Goal: Task Accomplishment & Management: Use online tool/utility

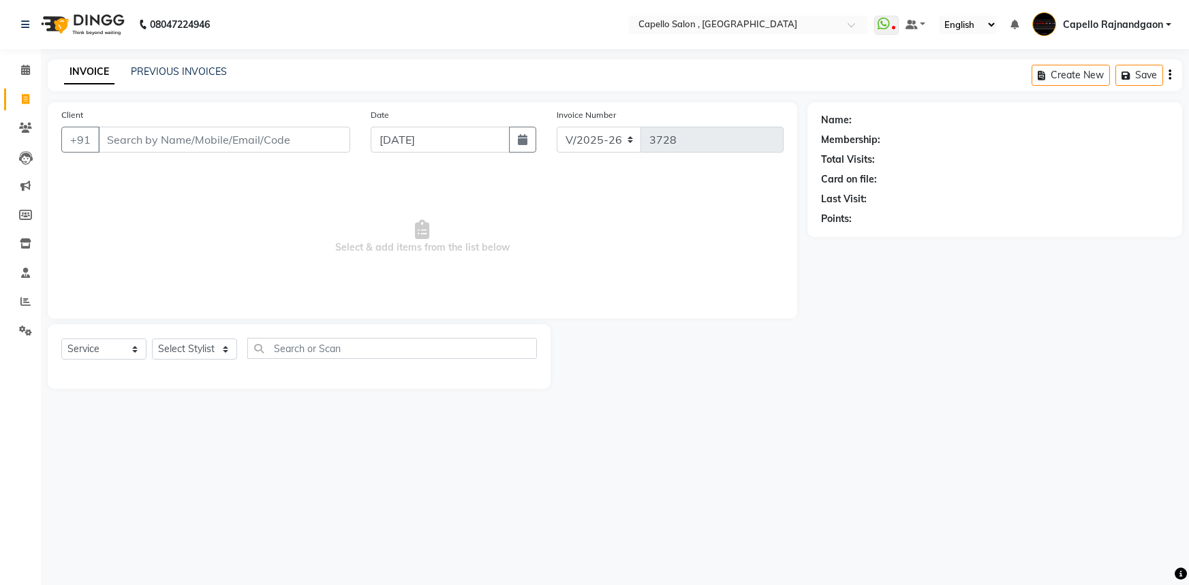
select select "856"
select select "service"
click at [23, 69] on icon at bounding box center [25, 70] width 9 height 10
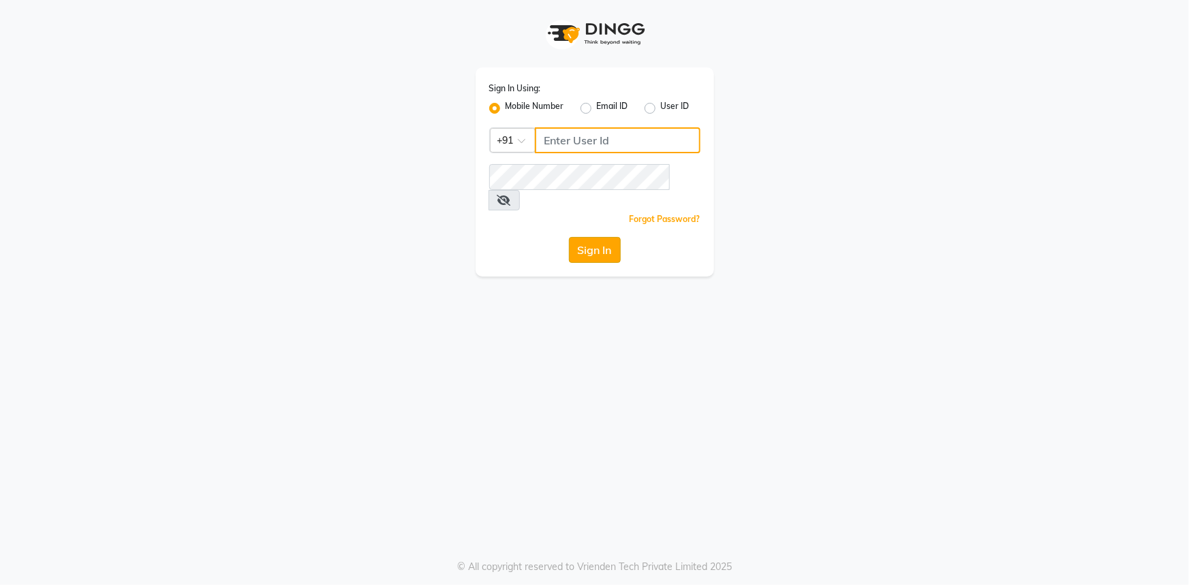
type input "7768940777"
click at [616, 237] on button "Sign In" at bounding box center [595, 250] width 52 height 26
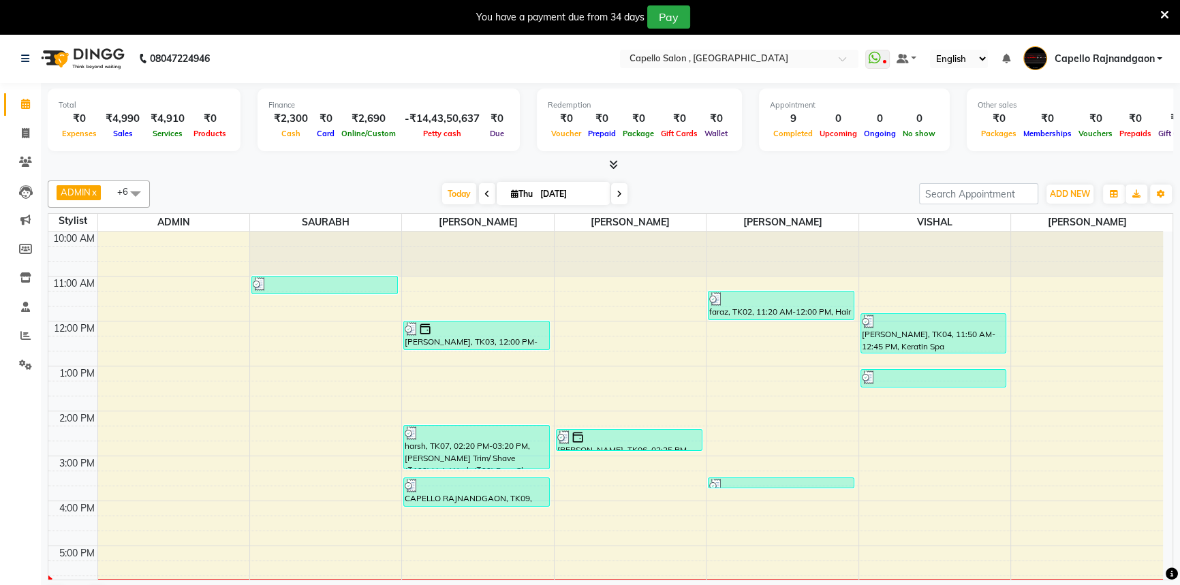
click at [1165, 15] on icon at bounding box center [1164, 15] width 9 height 12
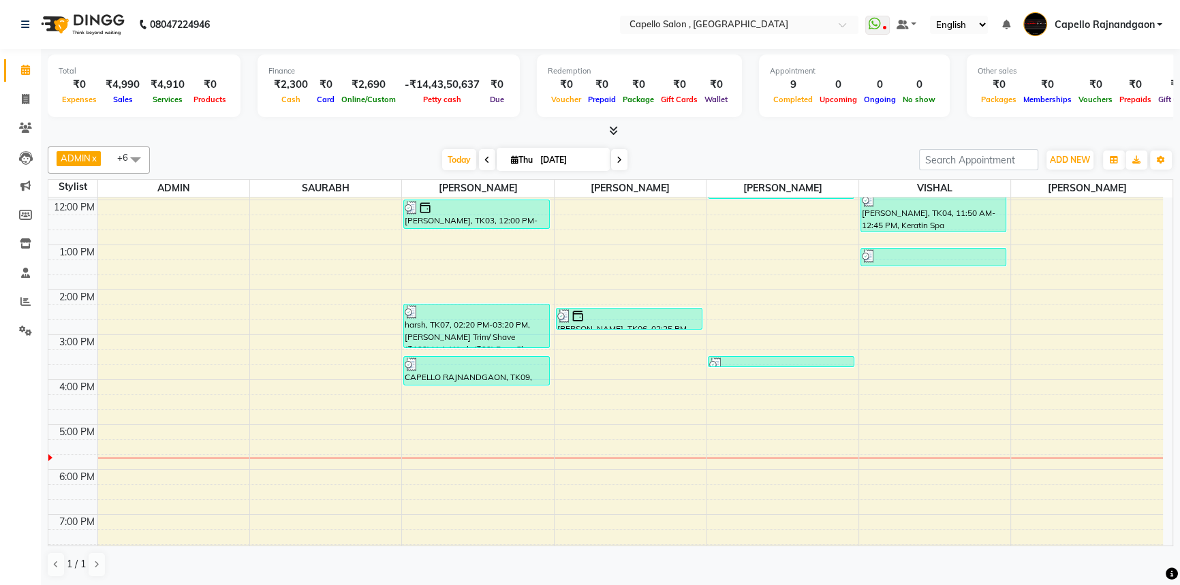
scroll to position [143, 0]
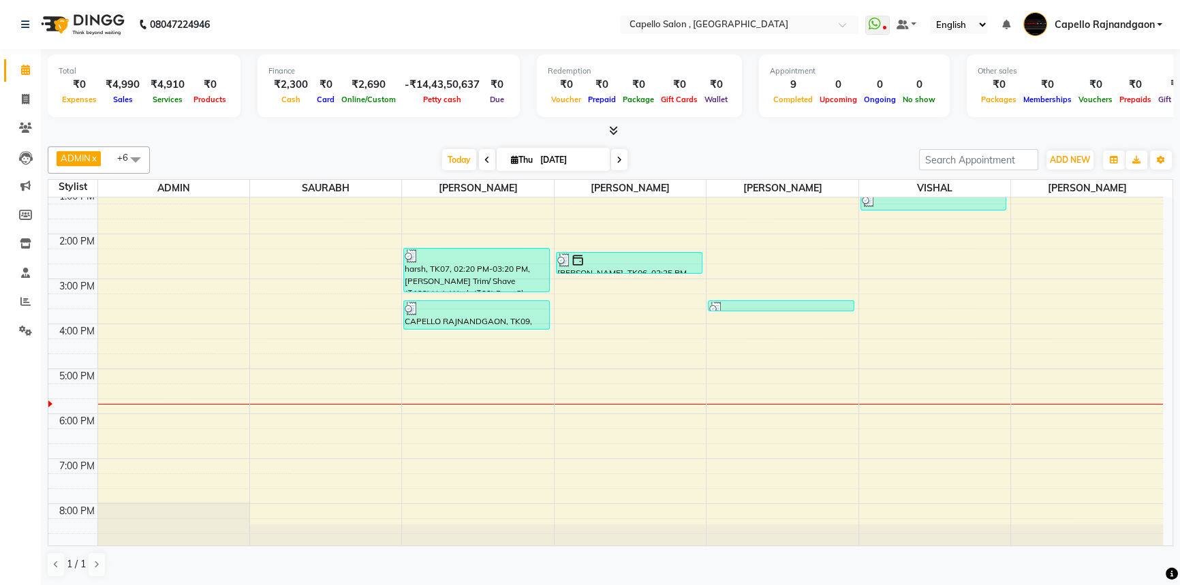
click at [610, 132] on icon at bounding box center [613, 130] width 9 height 10
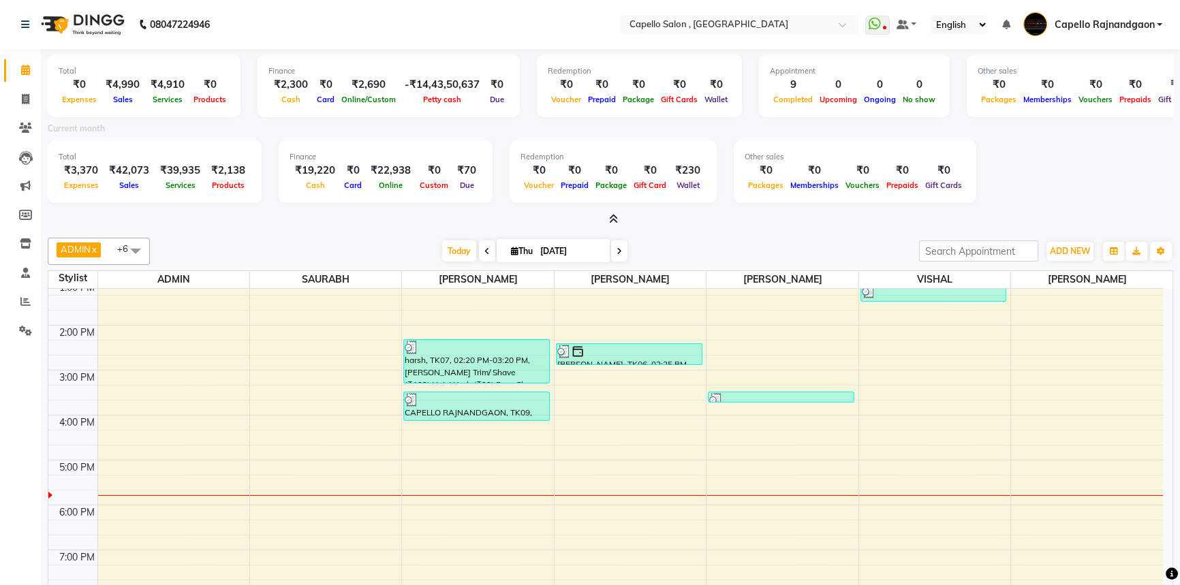
click at [614, 214] on icon at bounding box center [613, 219] width 9 height 10
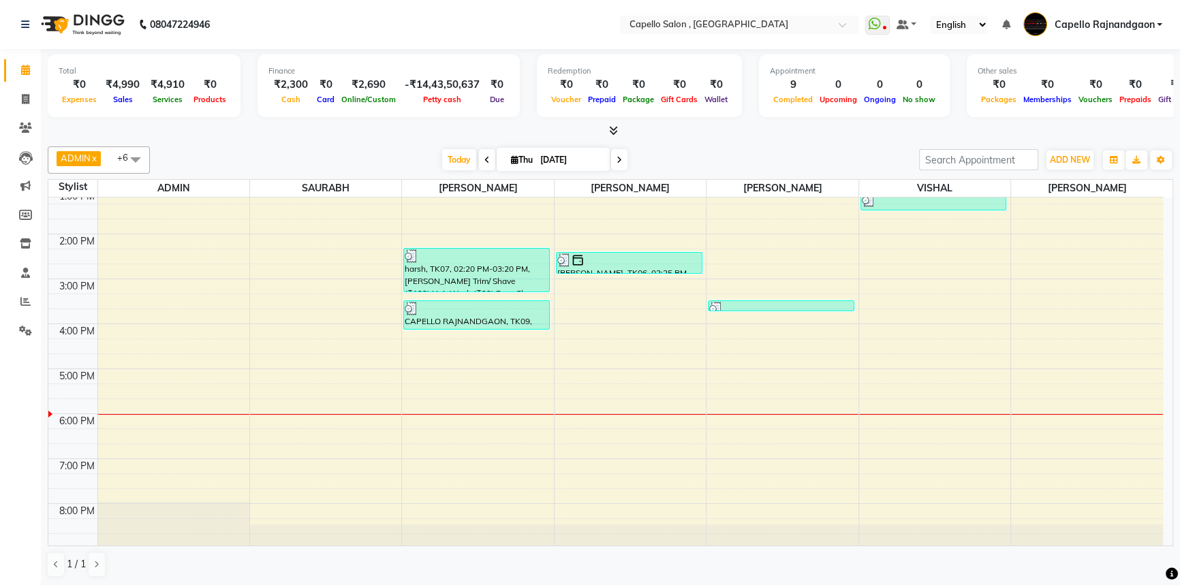
click at [878, 143] on div "ADMIN x PRERNA x Shalu x Harshal x VISHAL x SAURABH x ROSHAN SEN x +6 Select Al…" at bounding box center [611, 362] width 1126 height 442
click at [27, 130] on icon at bounding box center [25, 128] width 13 height 10
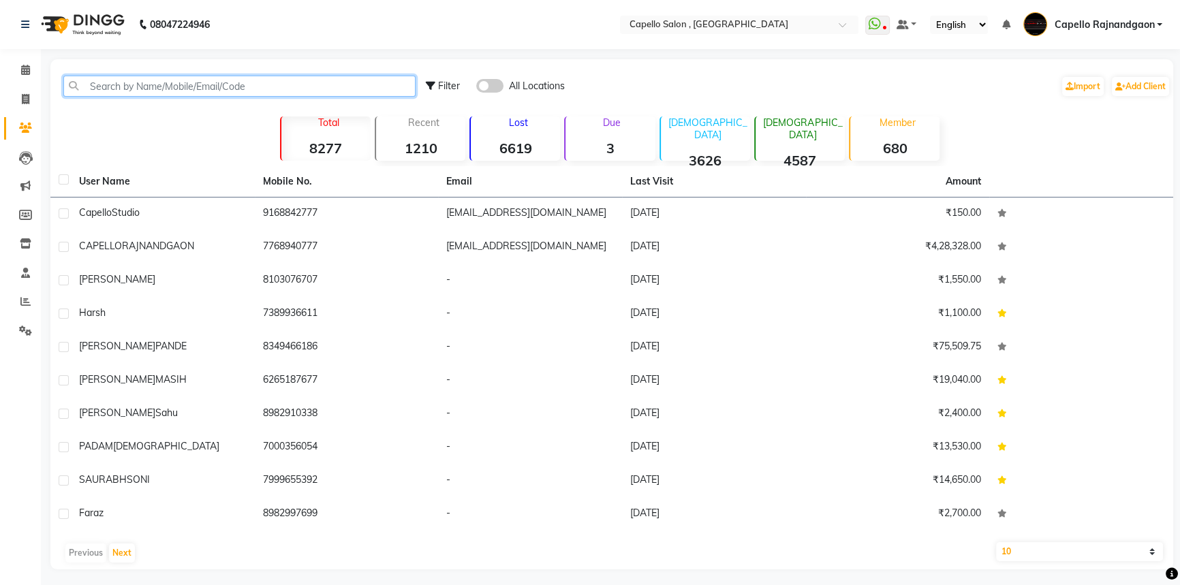
click at [202, 86] on input "text" at bounding box center [239, 86] width 352 height 21
click at [29, 63] on span at bounding box center [26, 71] width 24 height 16
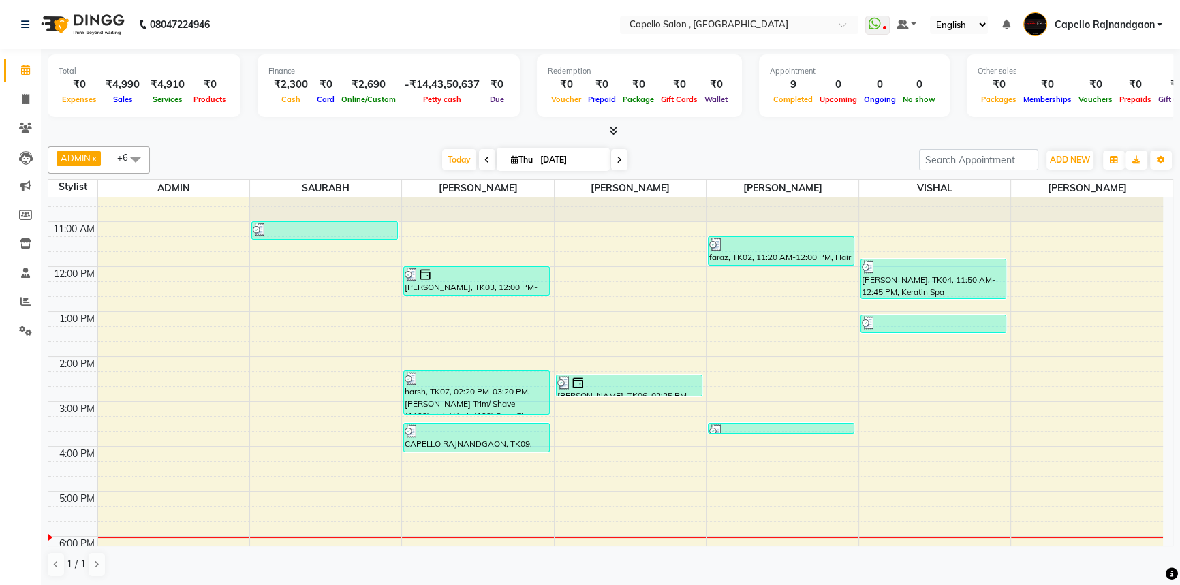
scroll to position [20, 0]
click at [705, 153] on div "Today Thu 04-09-2025" at bounding box center [535, 160] width 756 height 20
click at [24, 127] on icon at bounding box center [25, 128] width 13 height 10
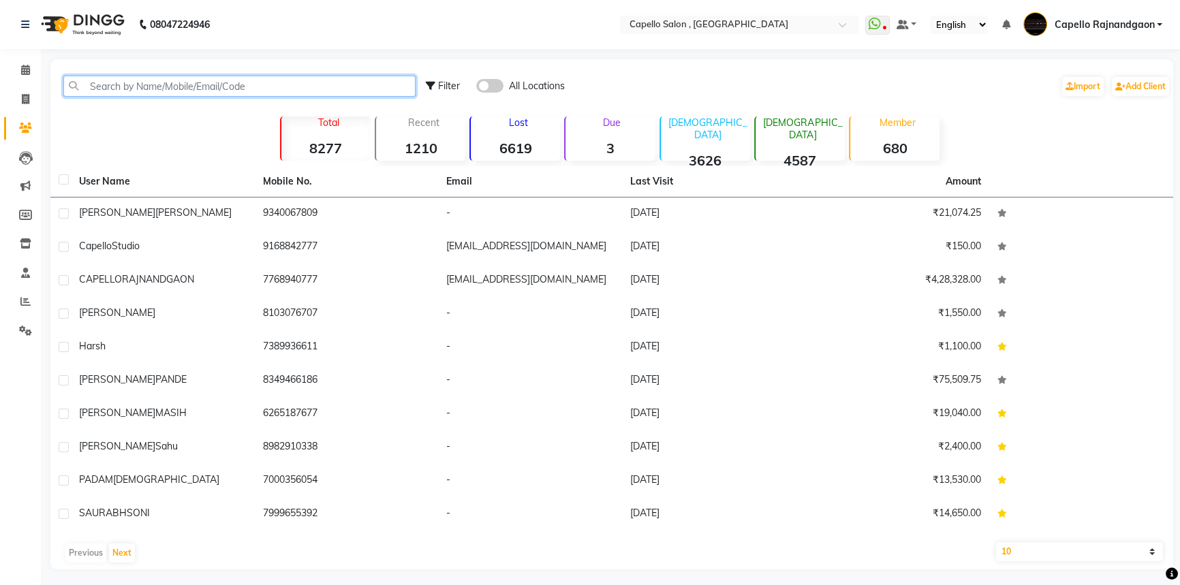
click at [222, 82] on input "text" at bounding box center [239, 86] width 352 height 21
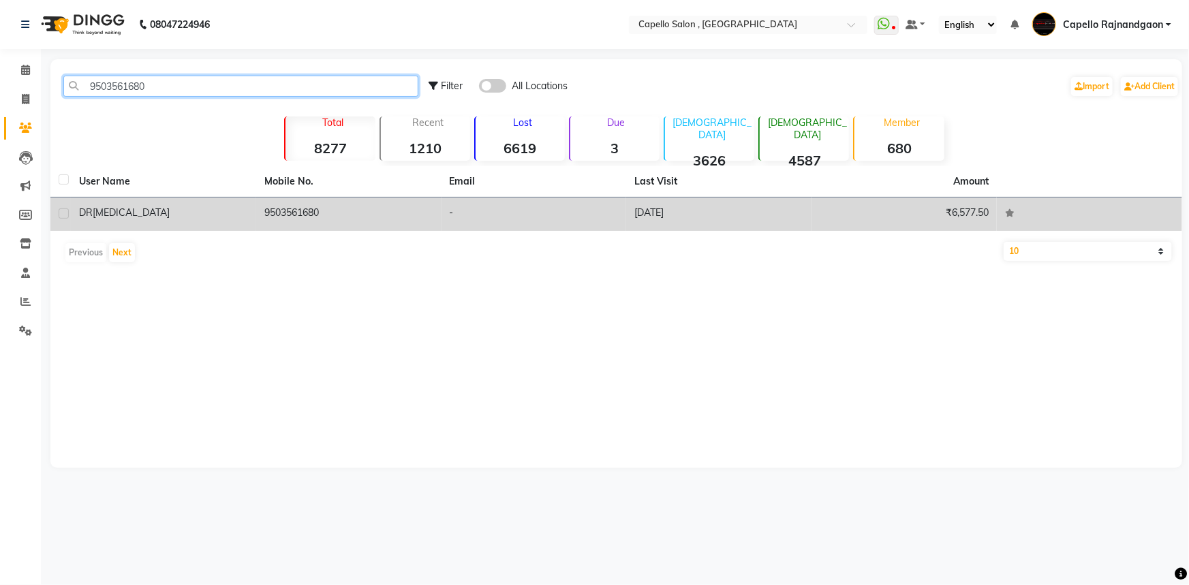
type input "9503561680"
click at [328, 214] on td "9503561680" at bounding box center [348, 214] width 185 height 33
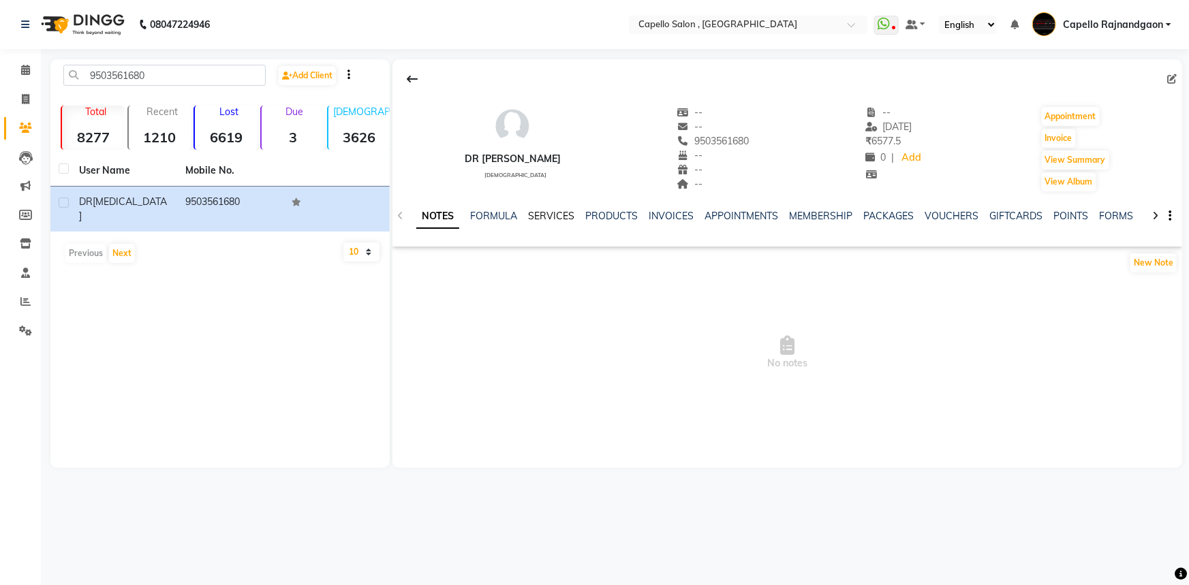
click at [534, 215] on link "SERVICES" at bounding box center [551, 216] width 46 height 12
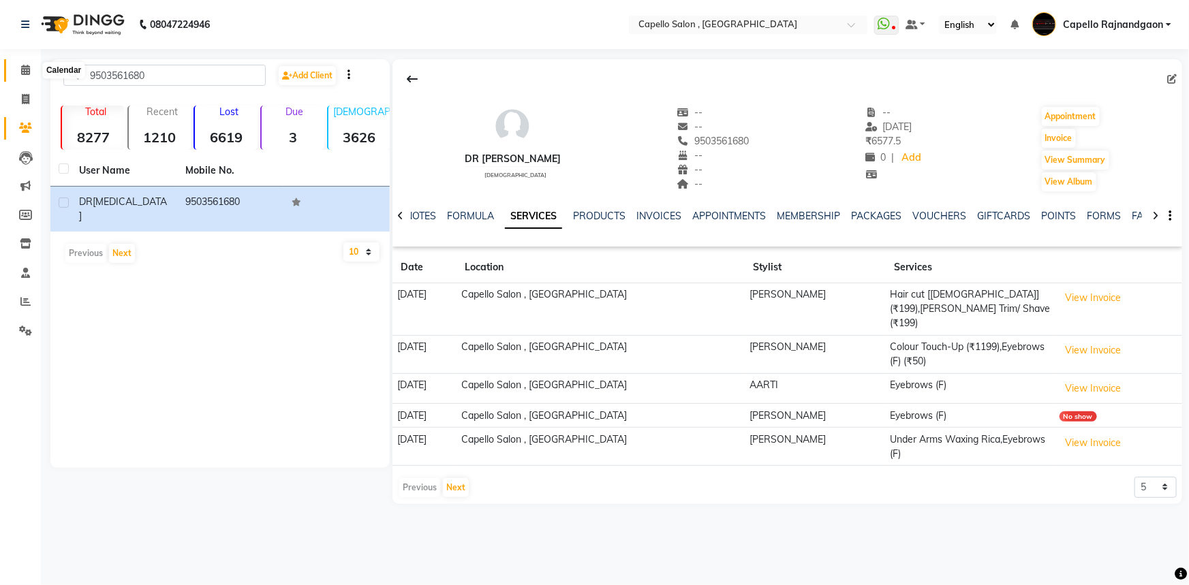
click at [27, 74] on icon at bounding box center [25, 70] width 9 height 10
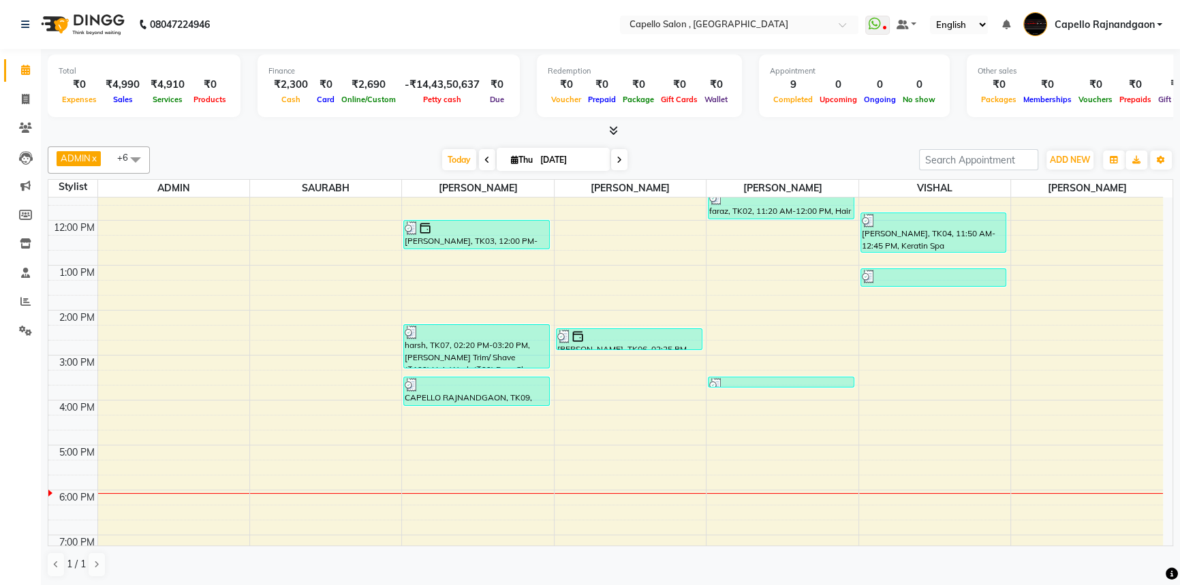
scroll to position [143, 0]
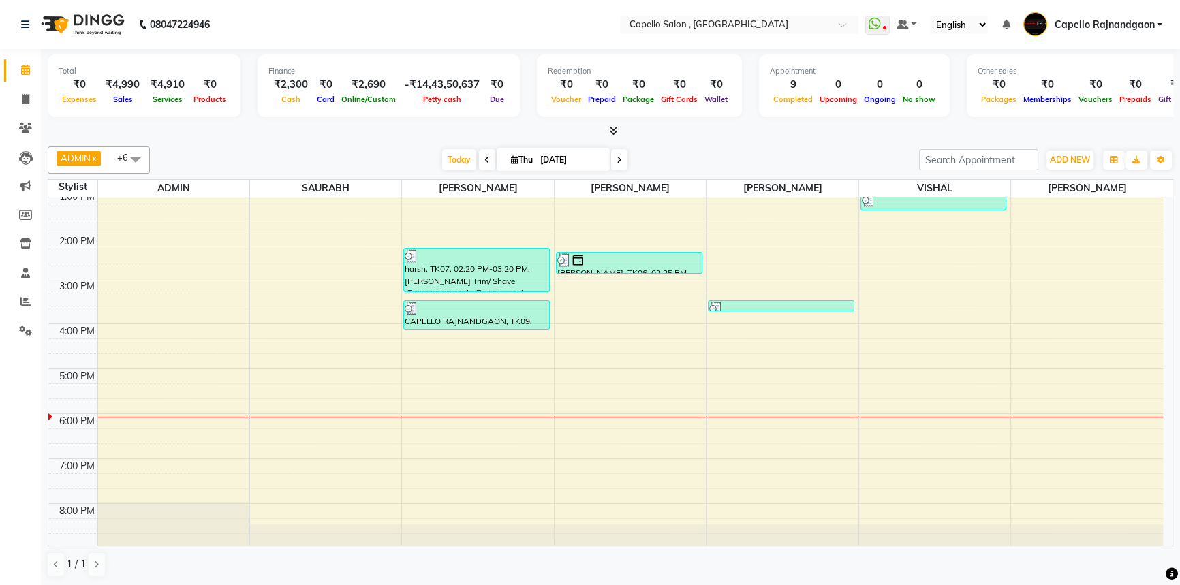
click at [692, 150] on div "Today Thu 04-09-2025" at bounding box center [535, 160] width 756 height 20
click at [18, 104] on span at bounding box center [26, 100] width 24 height 16
select select "service"
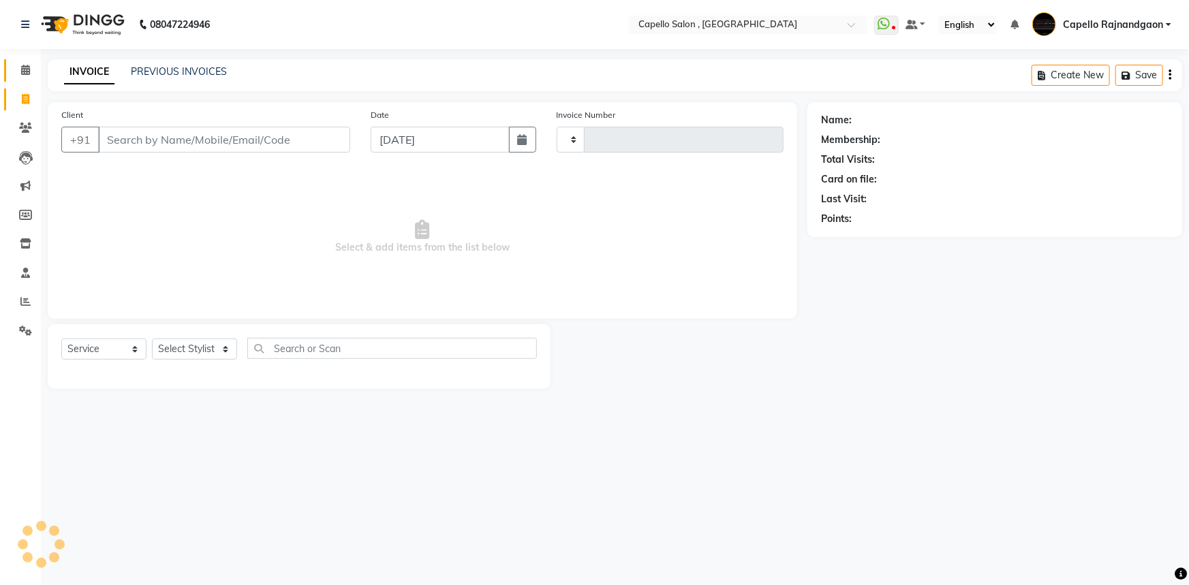
type input "3728"
select select "856"
click at [191, 345] on select "Select Stylist" at bounding box center [194, 349] width 85 height 21
select select "19635"
click at [152, 339] on select "Select Stylist ADMIN Capello Rajnandgaon Harshal khushi Namrata murari nihal PR…" at bounding box center [194, 349] width 85 height 21
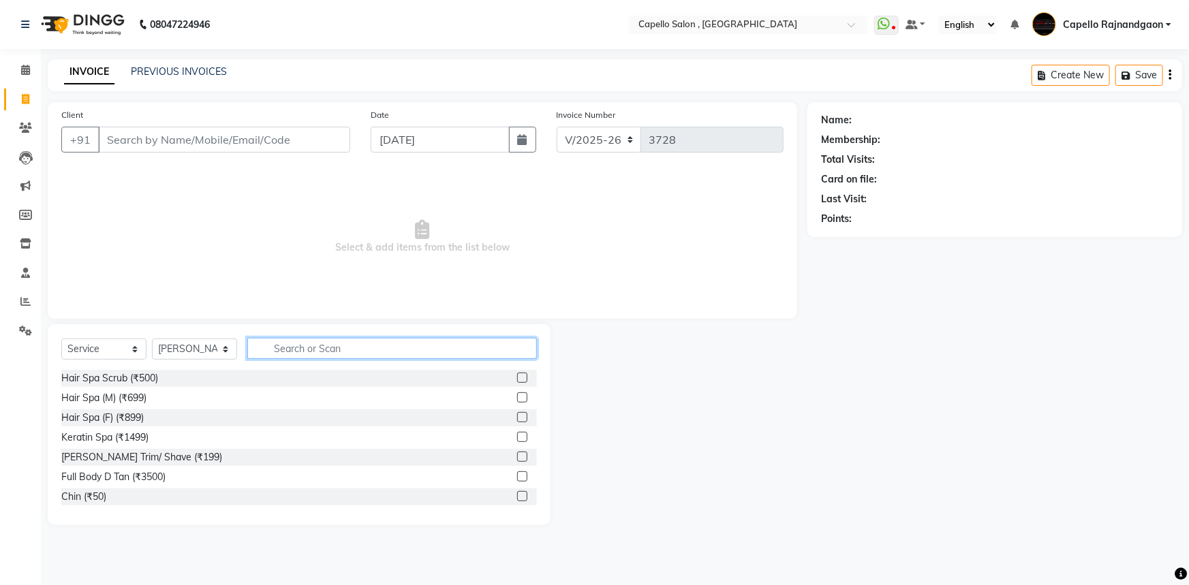
click at [302, 357] on input "text" at bounding box center [392, 348] width 290 height 21
type input "cut"
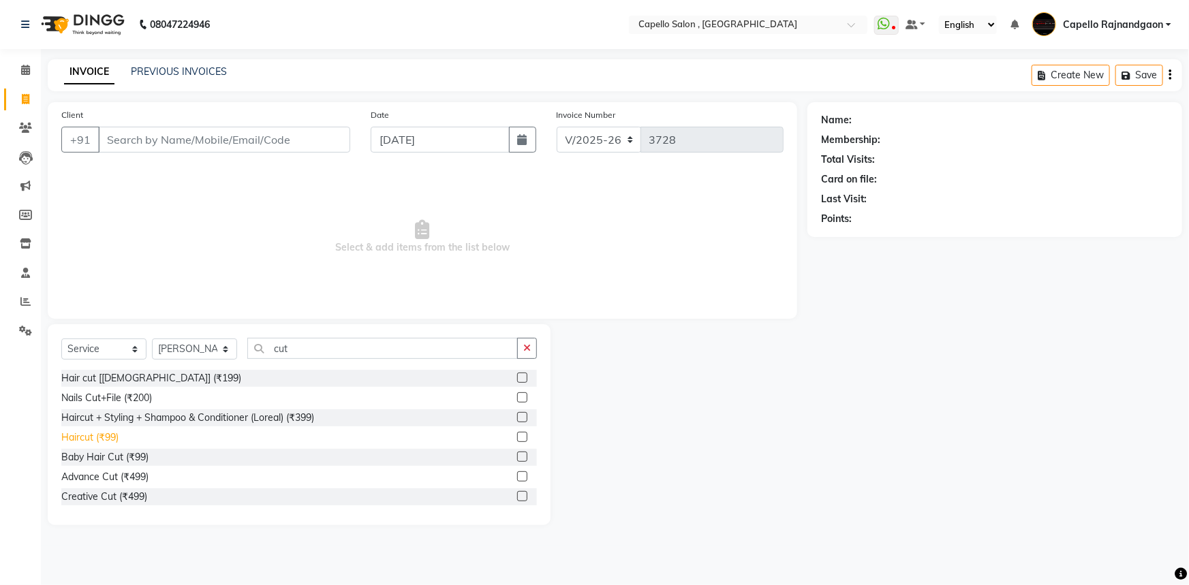
click at [77, 433] on div "Haircut (₹99)" at bounding box center [89, 438] width 57 height 14
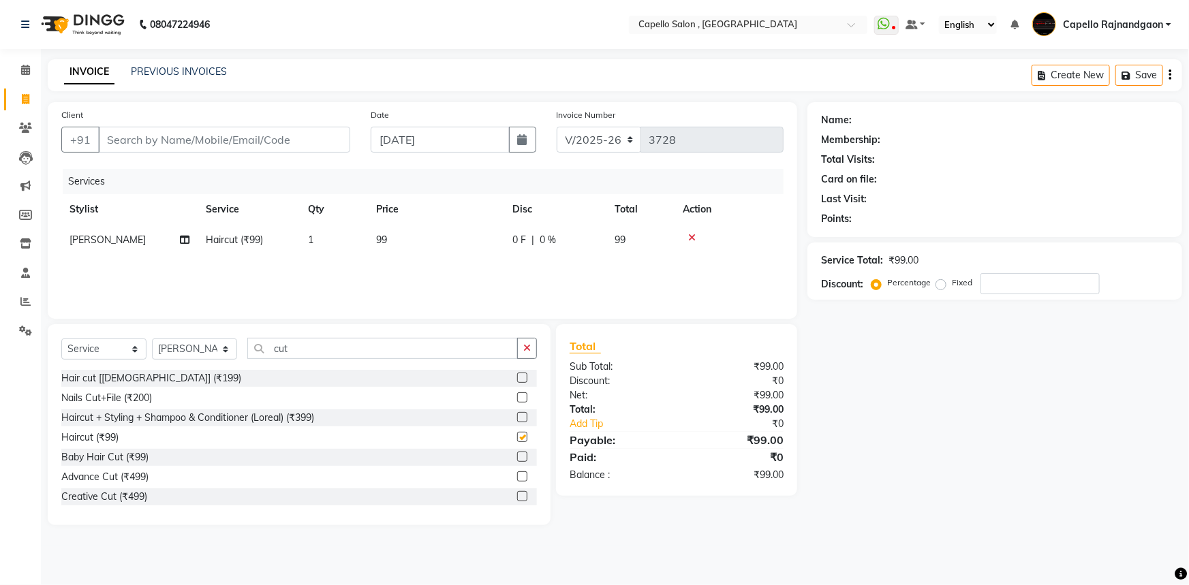
checkbox input "false"
drag, startPoint x: 279, startPoint y: 344, endPoint x: 348, endPoint y: 349, distance: 69.0
click at [348, 349] on input "cut" at bounding box center [382, 348] width 270 height 21
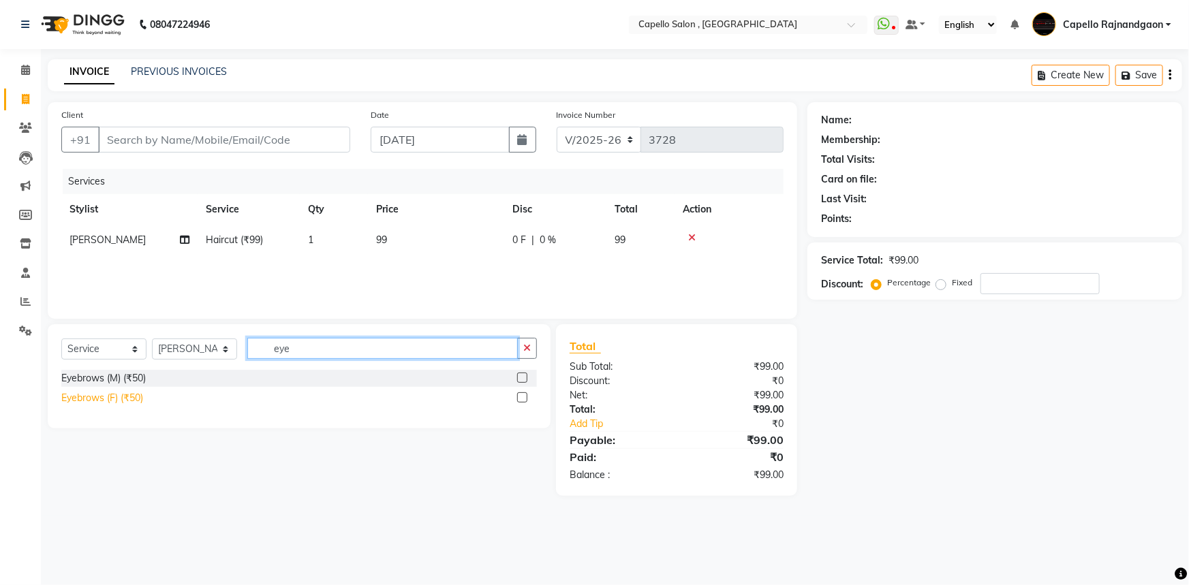
type input "eye"
click at [138, 403] on div "Eyebrows (F) (₹50)" at bounding box center [102, 398] width 82 height 14
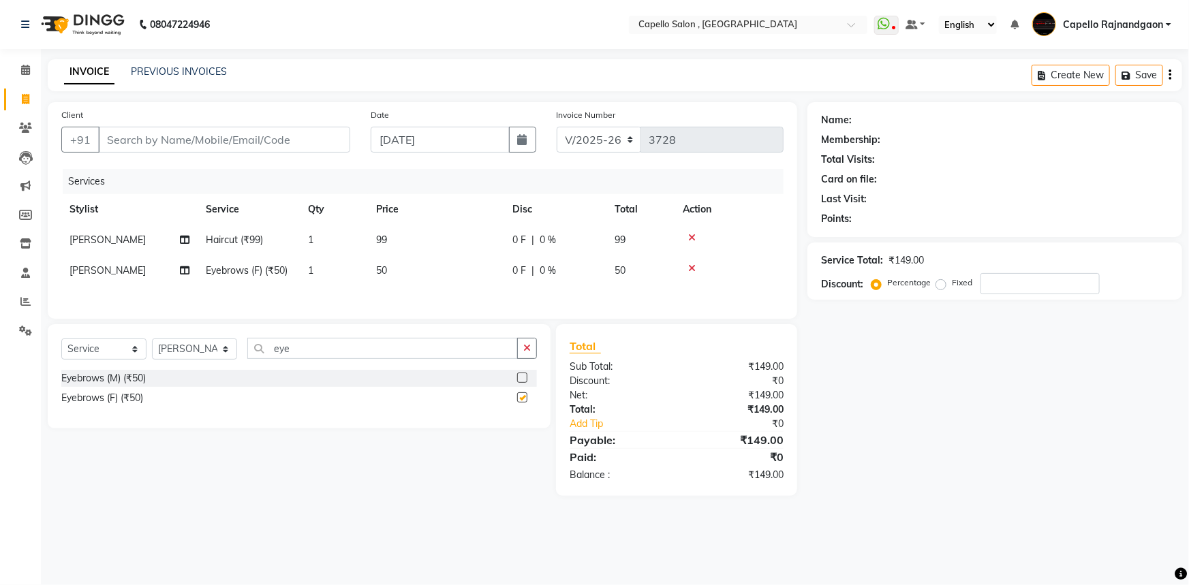
checkbox input "false"
drag, startPoint x: 263, startPoint y: 339, endPoint x: 350, endPoint y: 340, distance: 87.2
click at [350, 340] on input "eye" at bounding box center [382, 348] width 270 height 21
type input "upp"
click at [93, 384] on div "Upper Lips (₹50)" at bounding box center [97, 378] width 72 height 14
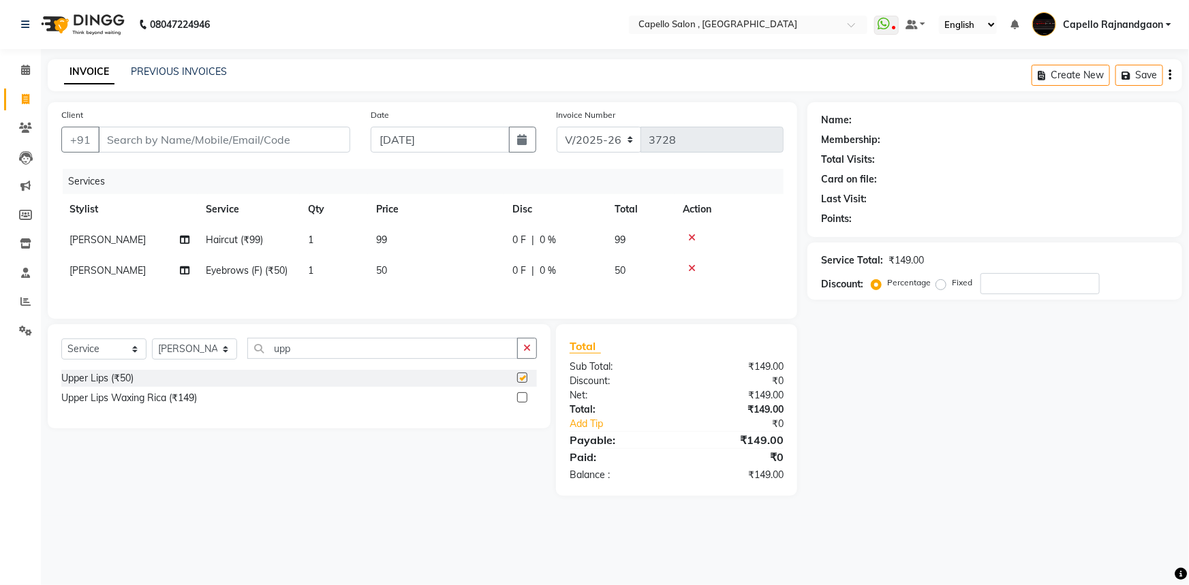
checkbox input "false"
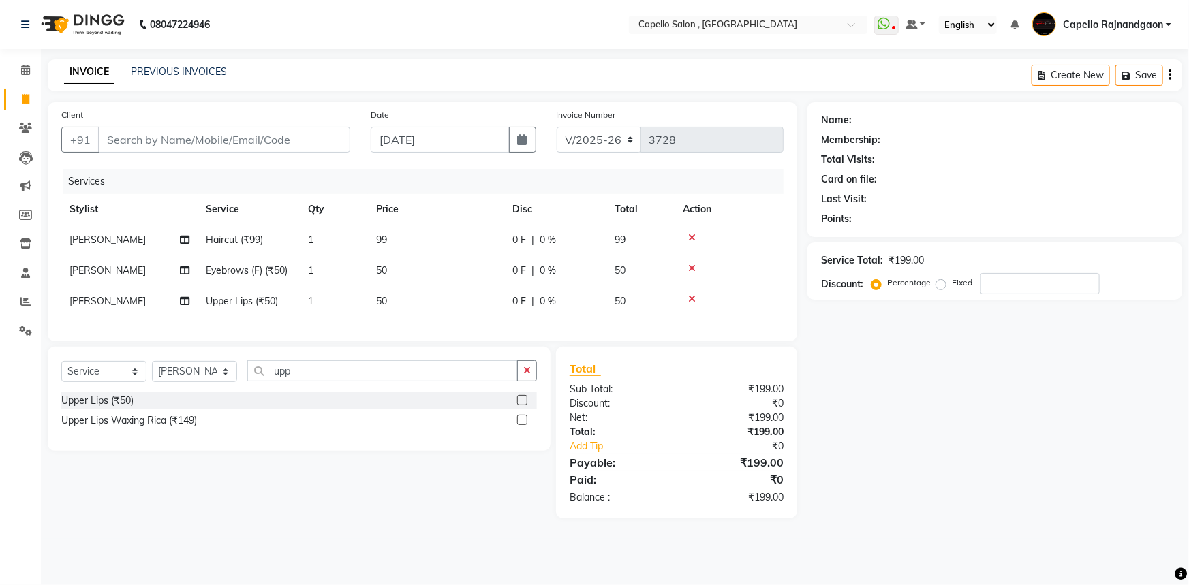
click at [455, 246] on td "99" at bounding box center [436, 240] width 136 height 31
select select "19635"
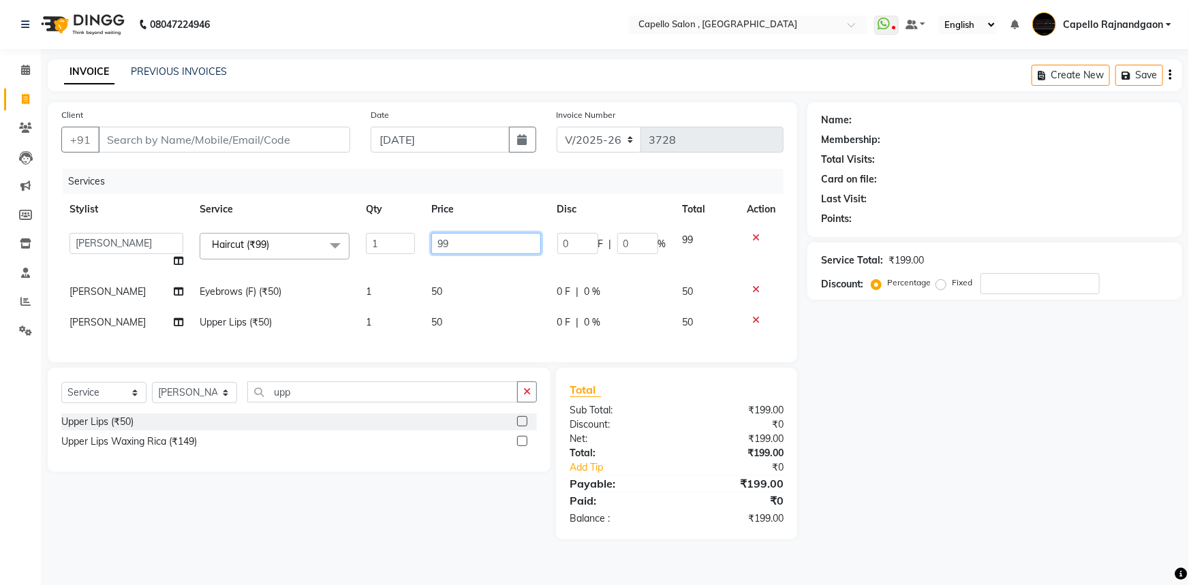
drag, startPoint x: 431, startPoint y: 247, endPoint x: 586, endPoint y: 251, distance: 155.4
click at [584, 254] on tr "ADMIN Capello Rajnandgaon Harshal khushi Namrata murari nihal PRERNA Rinki ROSH…" at bounding box center [422, 251] width 722 height 52
type input "200"
click at [274, 138] on input "Client" at bounding box center [224, 140] width 252 height 26
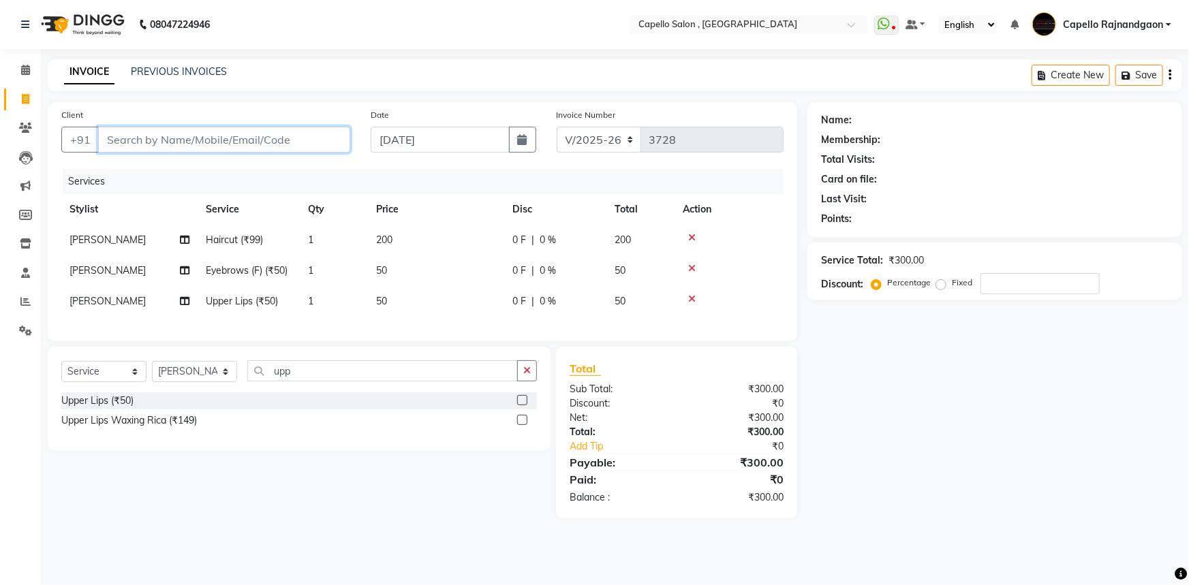
type input "9"
type input "0"
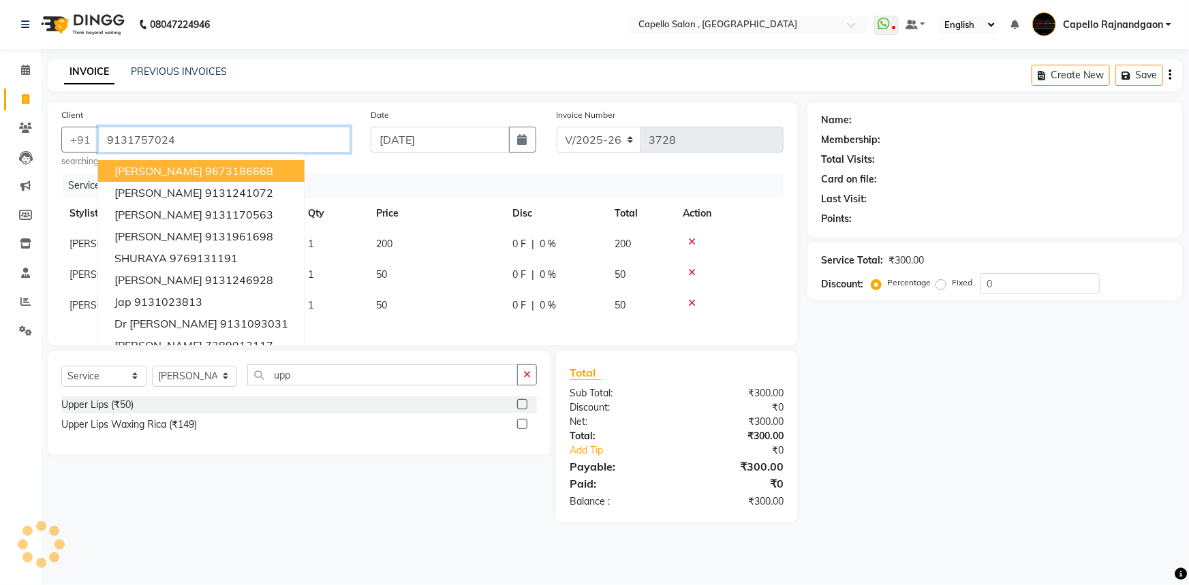
type input "9131757024"
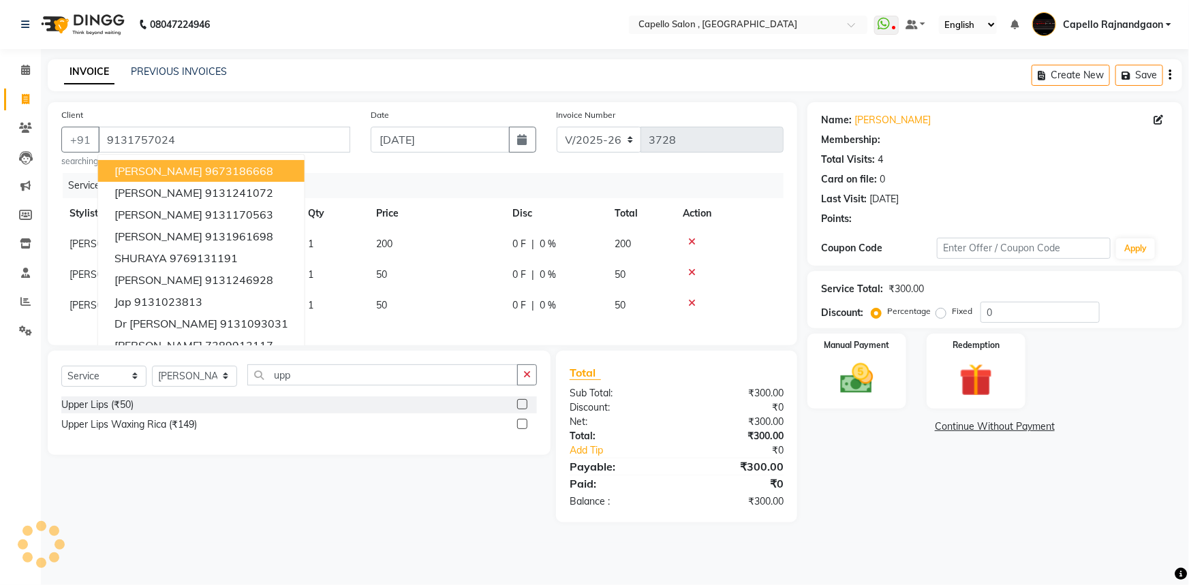
select select "1: Object"
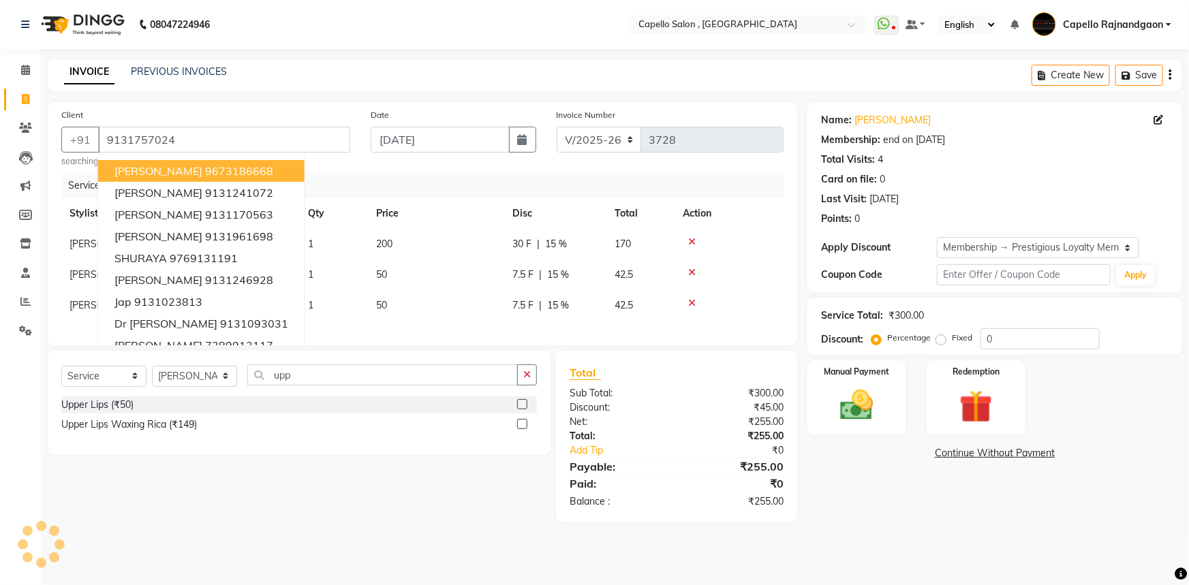
type input "15"
drag, startPoint x: 1034, startPoint y: 243, endPoint x: 1027, endPoint y: 256, distance: 15.6
click at [1034, 243] on select "Select Membership → Prestigious Loyalty Membership" at bounding box center [1038, 247] width 202 height 21
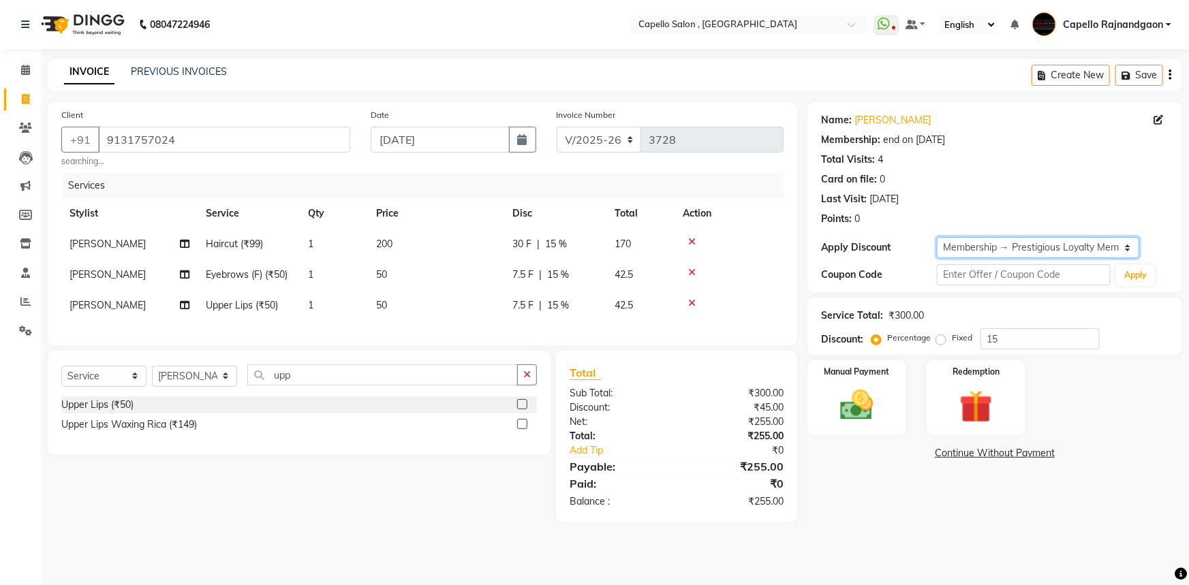
select select "0:"
click at [937, 237] on select "Select Membership → Prestigious Loyalty Membership" at bounding box center [1038, 247] width 202 height 21
type input "0"
drag, startPoint x: 856, startPoint y: 469, endPoint x: 861, endPoint y: 459, distance: 11.6
click at [859, 469] on div "Name: Bhavika Membership: end on 31-10-2026 Total Visits: 4 Card on file: 0 Las…" at bounding box center [999, 312] width 385 height 420
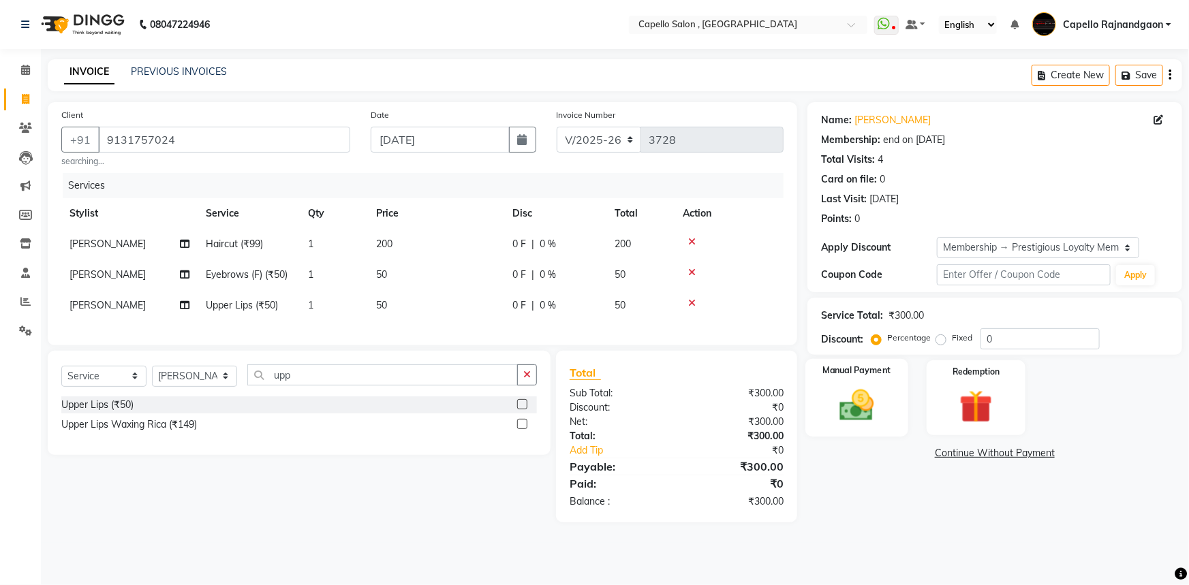
click at [856, 394] on img at bounding box center [857, 406] width 56 height 40
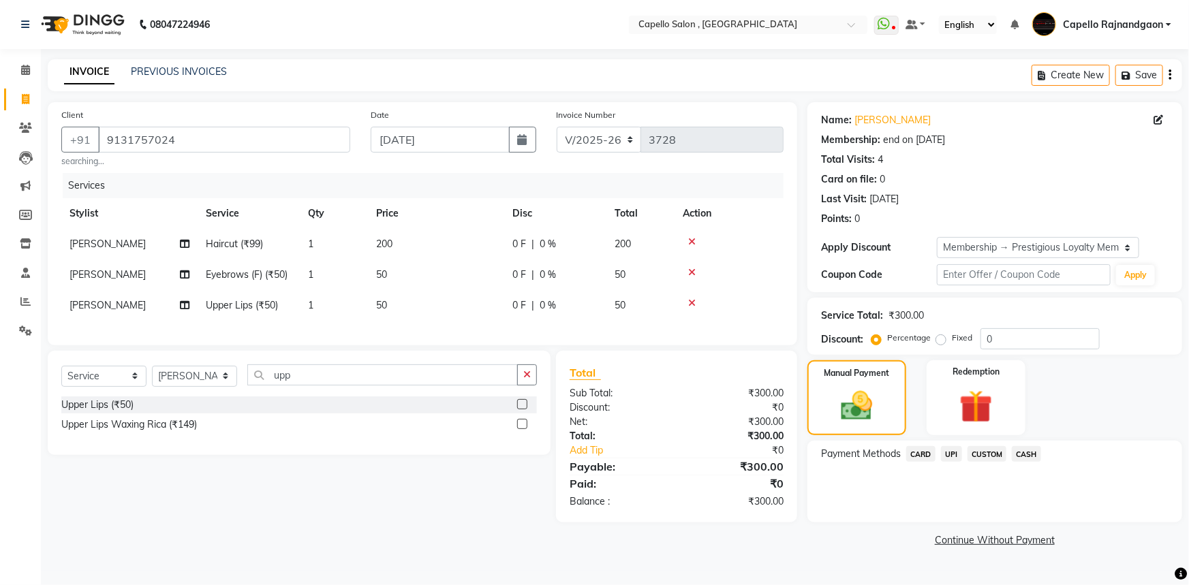
click at [956, 457] on span "UPI" at bounding box center [951, 454] width 21 height 16
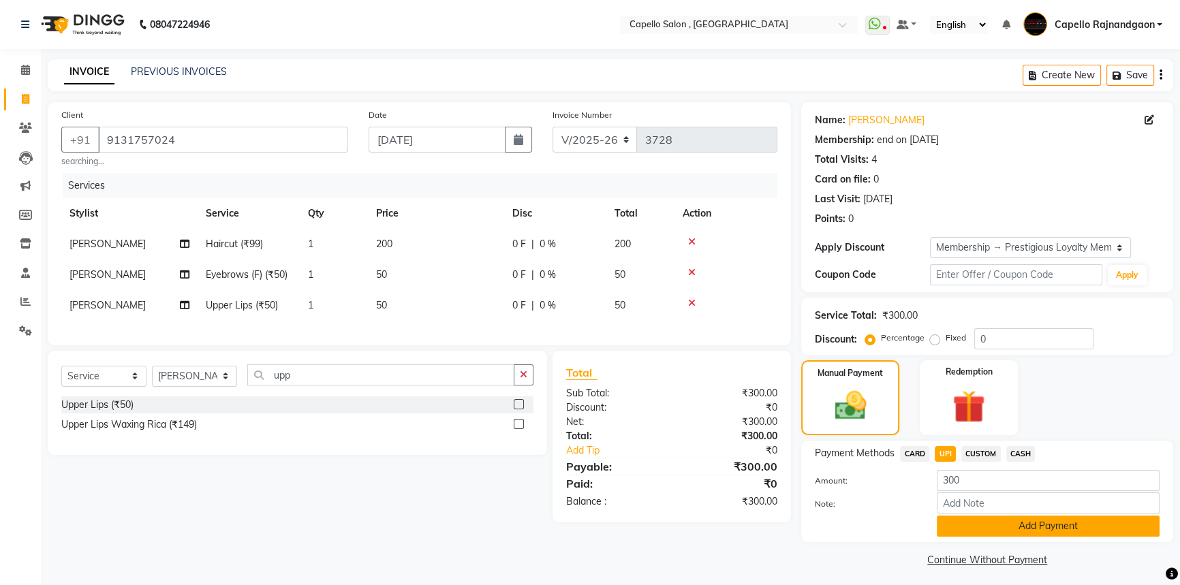
click at [984, 535] on button "Add Payment" at bounding box center [1048, 526] width 223 height 21
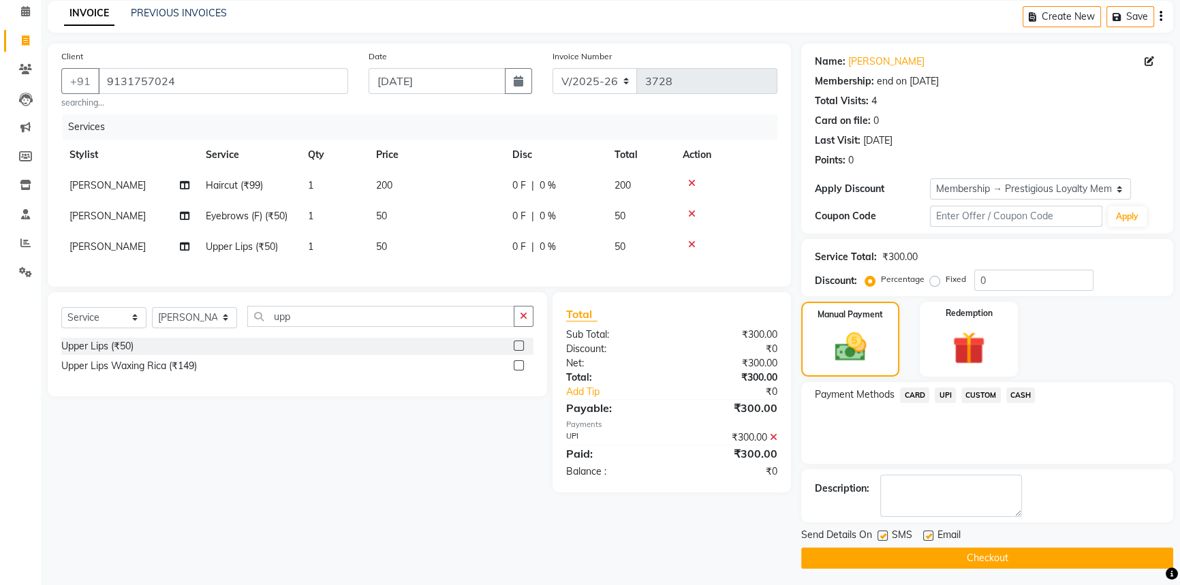
scroll to position [61, 0]
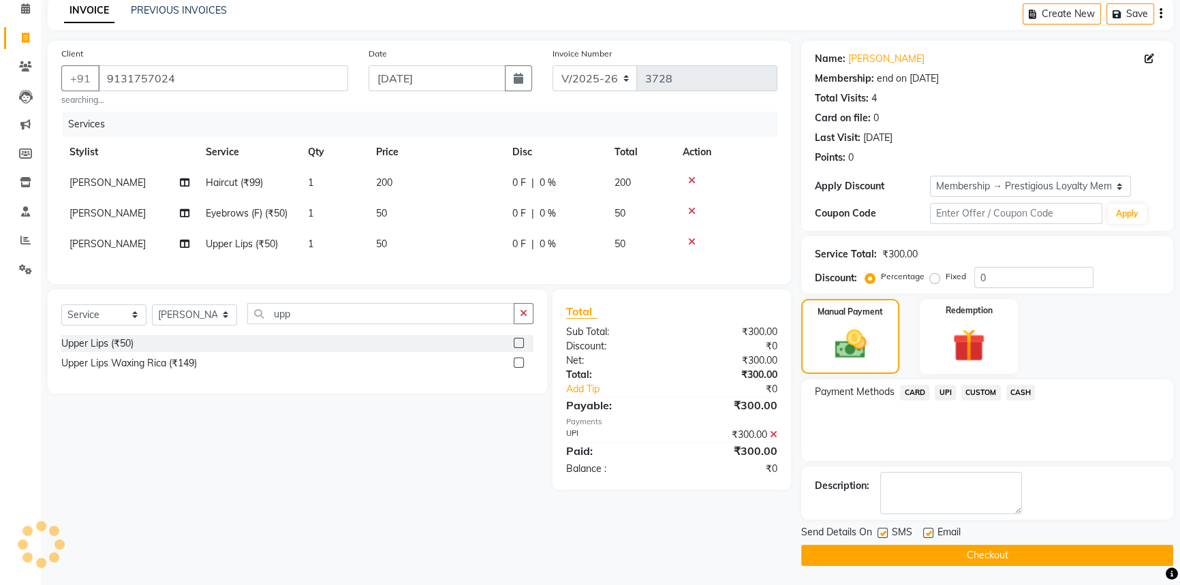
click at [973, 549] on button "Checkout" at bounding box center [987, 555] width 372 height 21
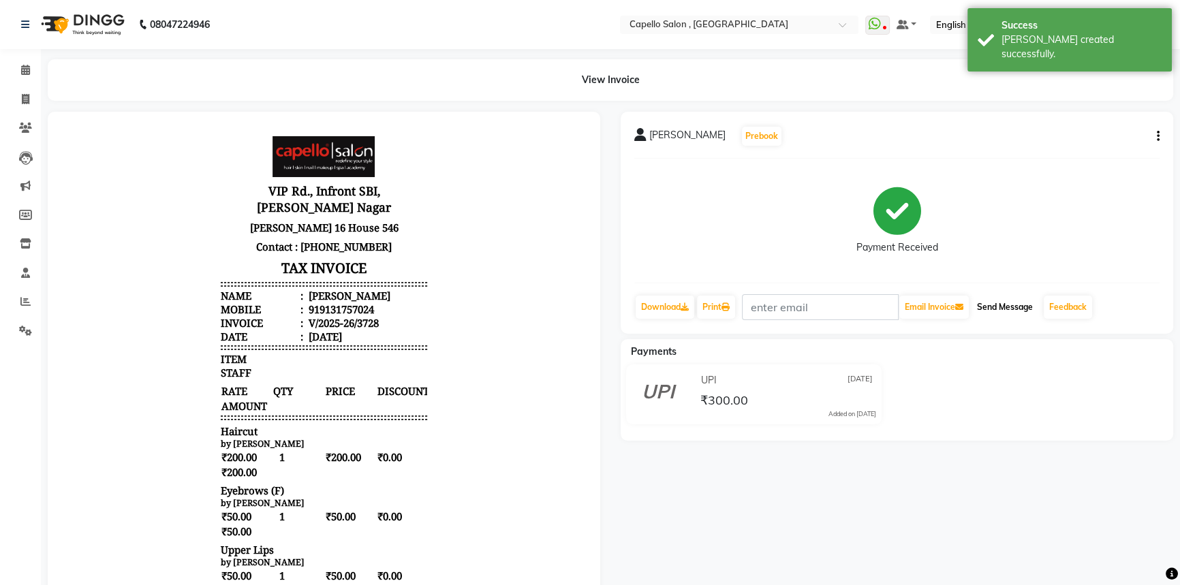
click at [997, 313] on button "Send Message" at bounding box center [1005, 307] width 67 height 23
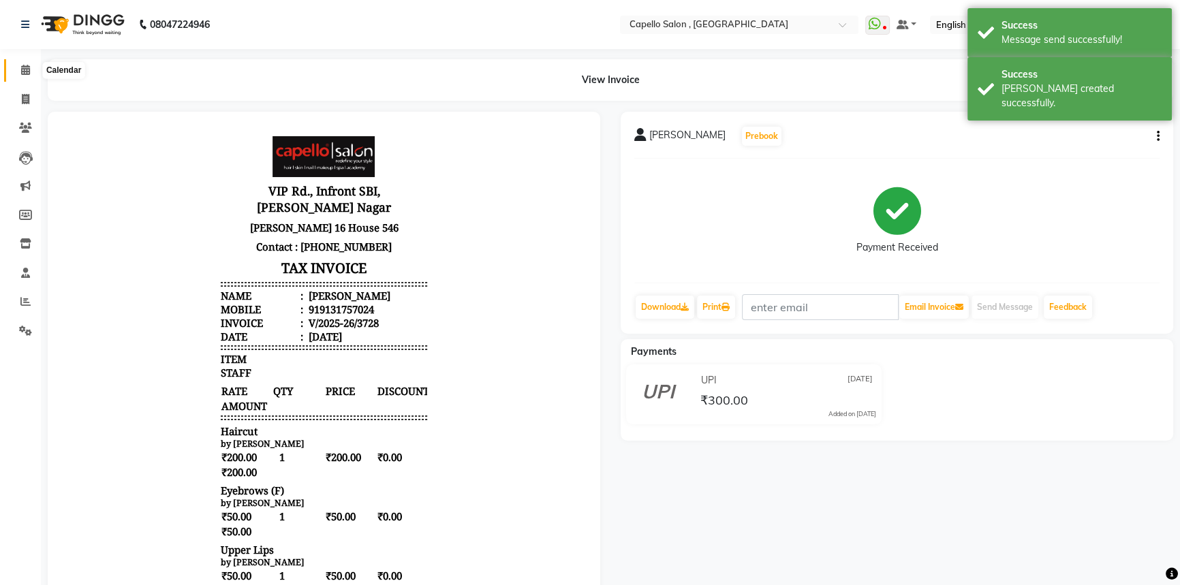
click at [21, 70] on icon at bounding box center [25, 70] width 9 height 10
